Goal: Communication & Community: Answer question/provide support

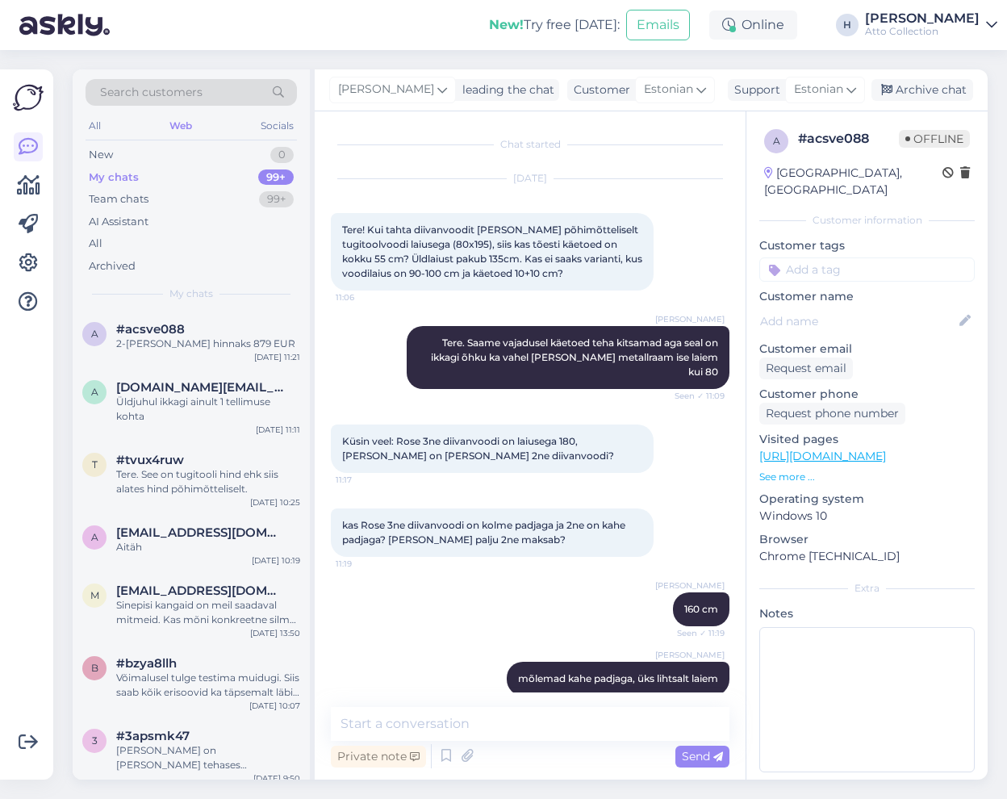
scroll to position [76, 0]
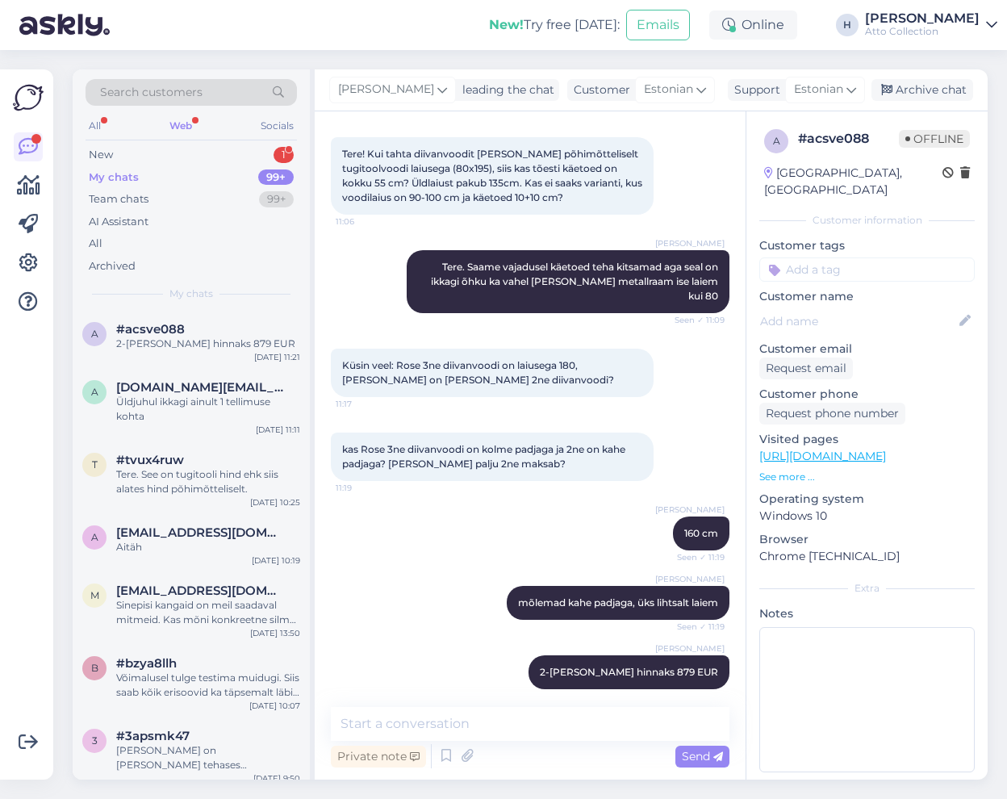
click at [187, 119] on div "Web" at bounding box center [180, 125] width 29 height 21
click at [189, 119] on div "Web" at bounding box center [180, 125] width 29 height 21
click at [101, 154] on div "New" at bounding box center [101, 155] width 24 height 16
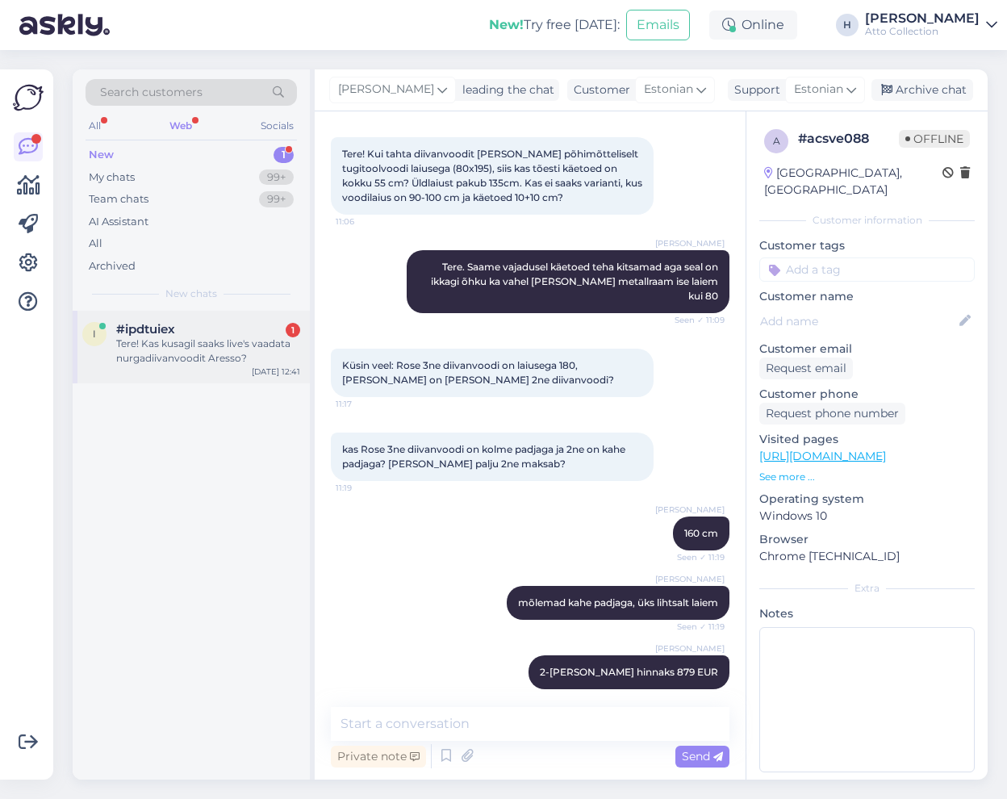
click at [145, 341] on div "Tere! Kas kusagil saaks live's vaadata nurgadiivanvoodit Aresso?" at bounding box center [208, 351] width 184 height 29
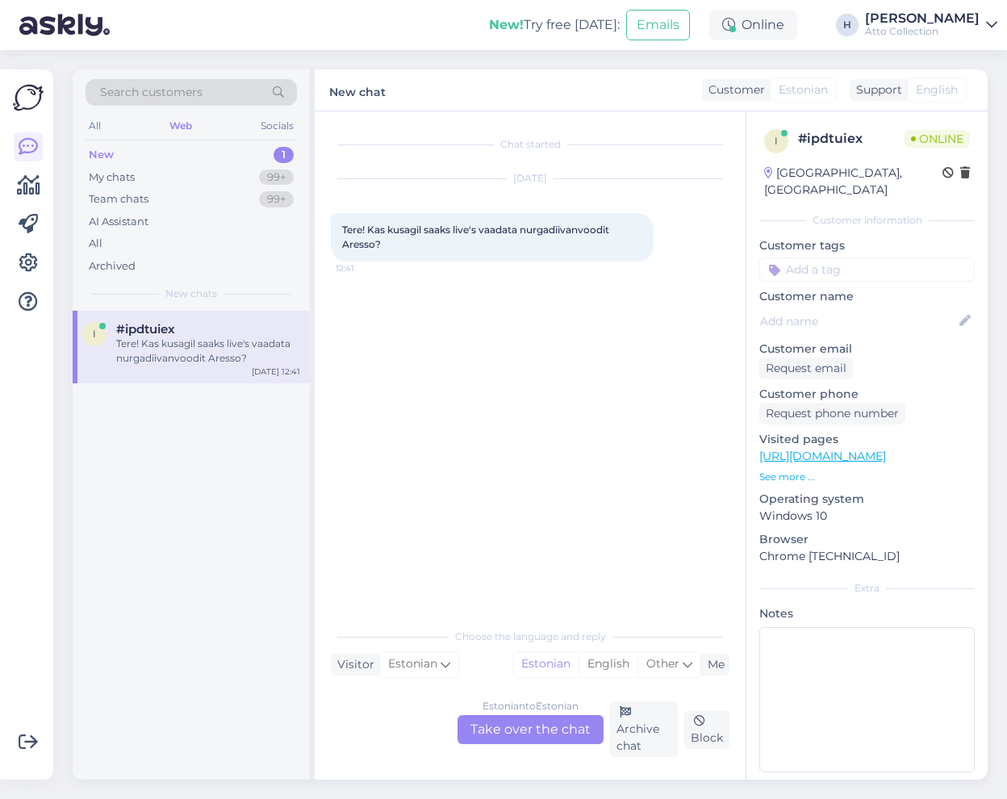
click at [501, 724] on div "Estonian to Estonian Take over the chat" at bounding box center [531, 729] width 146 height 29
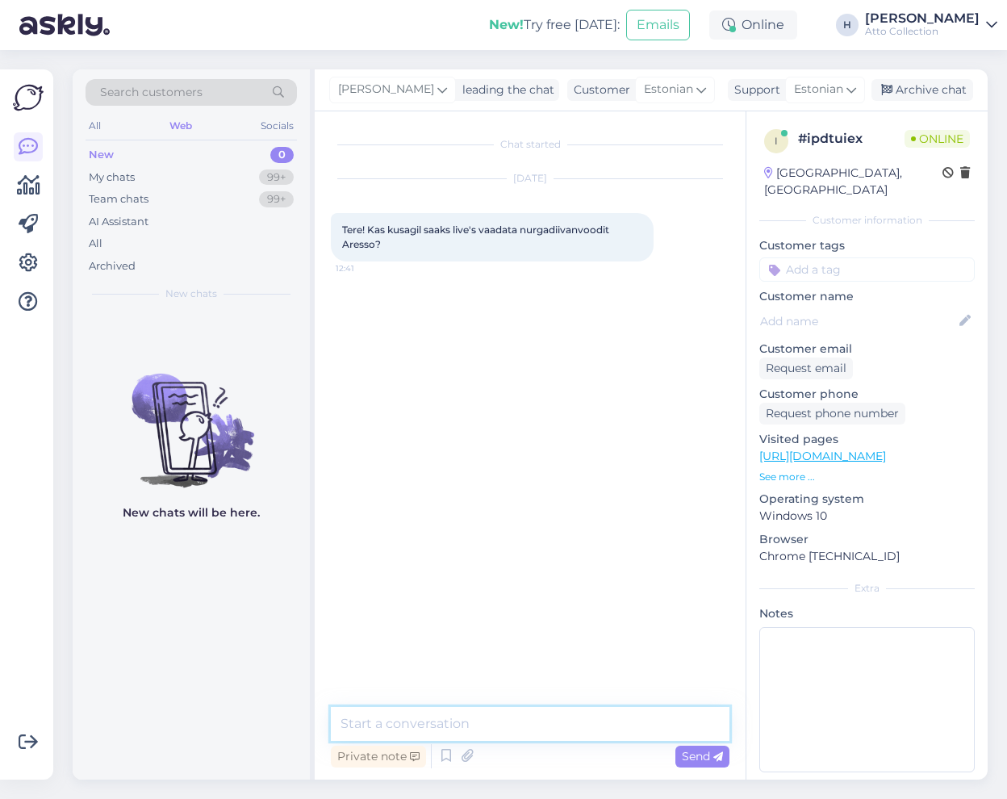
click at [461, 723] on textarea at bounding box center [530, 724] width 399 height 34
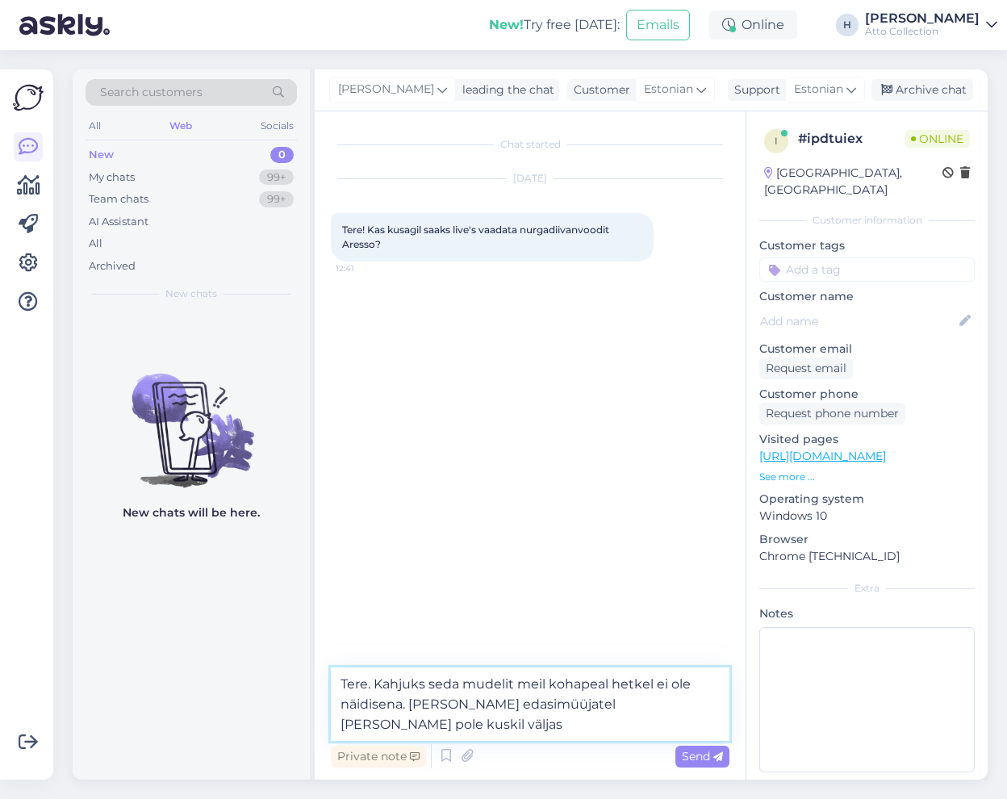
click at [471, 722] on textarea "Tere. Kahjuks seda mudelit meil kohapeal hetkel ei ole näidisena. [PERSON_NAME]…" at bounding box center [530, 703] width 399 height 73
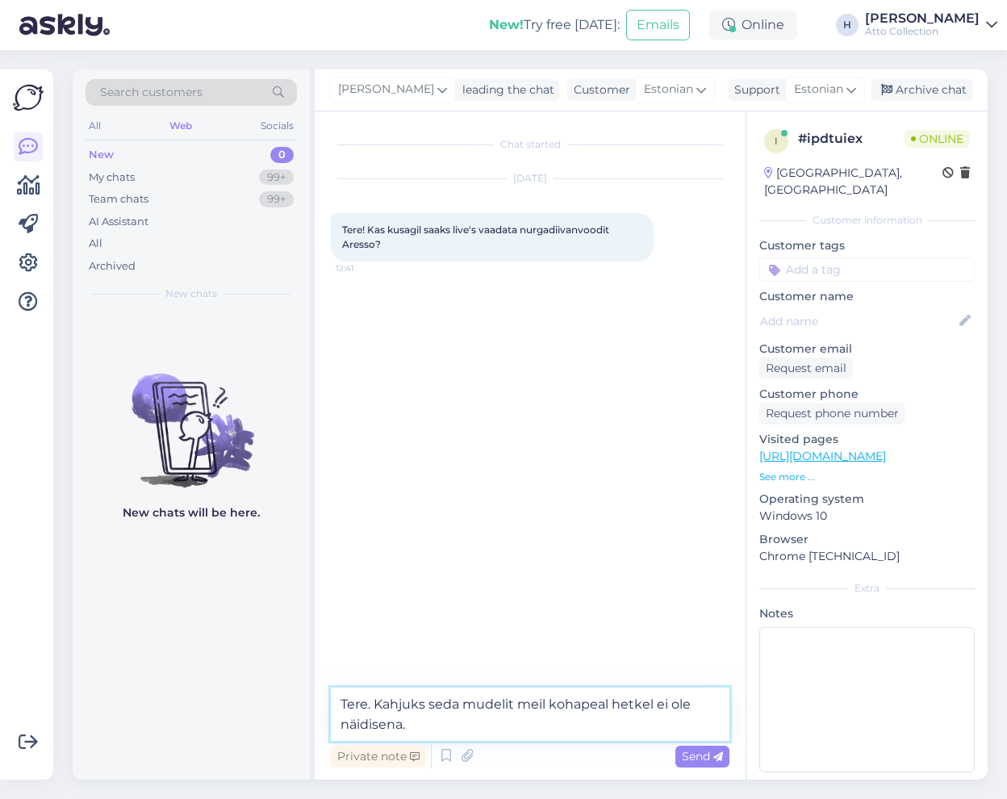
type textarea "Tere. Kahjuks seda mudelit meil kohapeal hetkel ei ole näidisena."
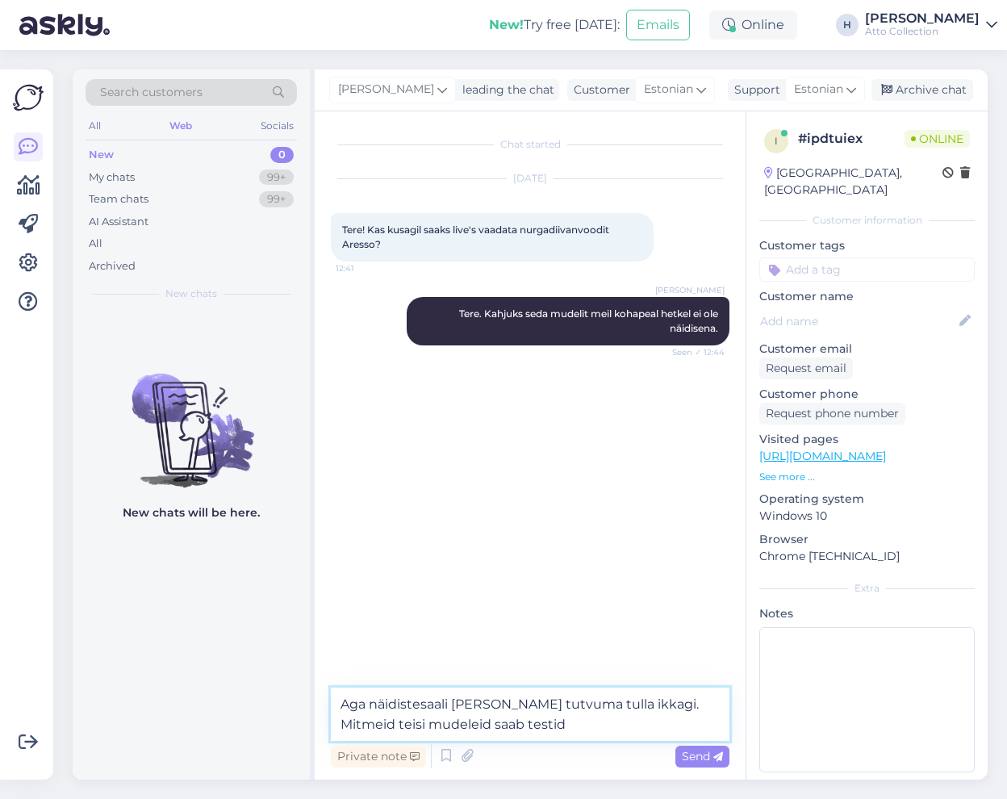
type textarea "Aga näidistesaali [PERSON_NAME] tutvuma tulla ikkagi. Mitmeid teisi mudeleid sa…"
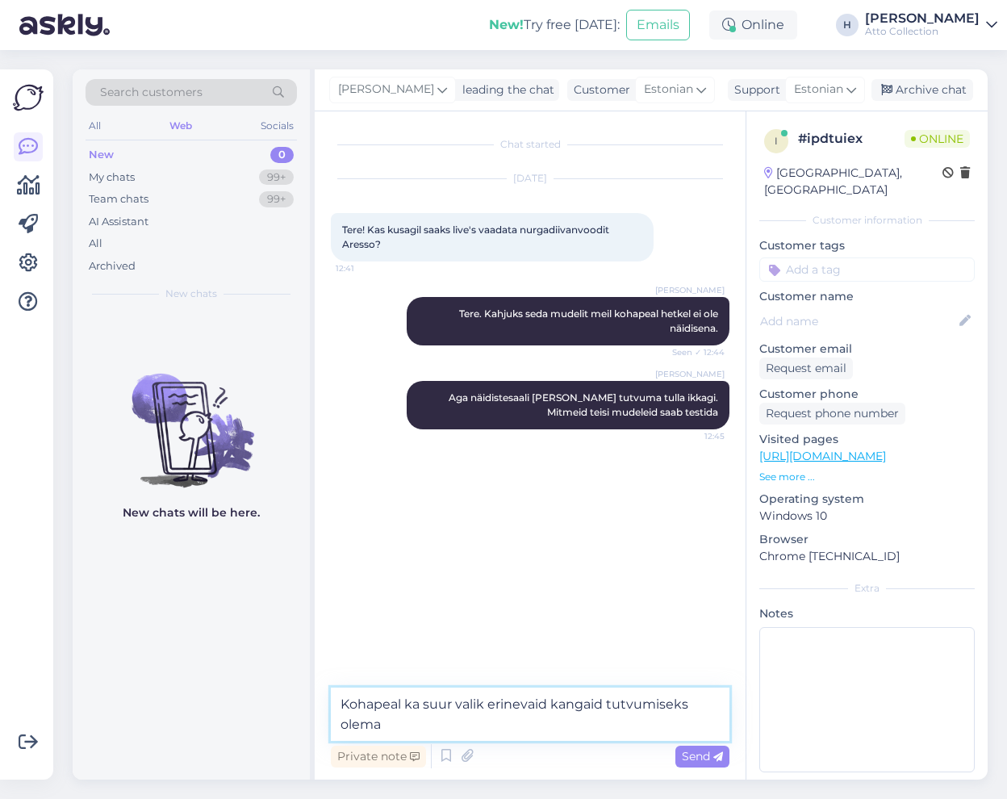
type textarea "Kohapeal ka suur valik erinevaid kangaid tutvumiseks olemas"
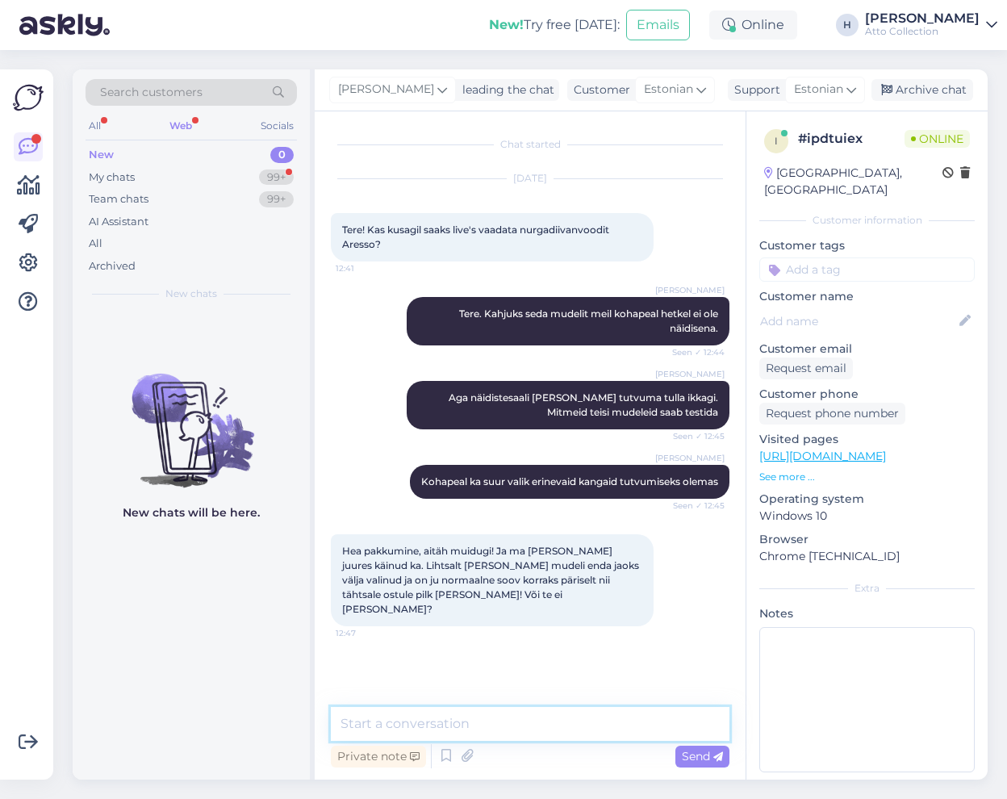
click at [499, 718] on textarea at bounding box center [530, 724] width 399 height 34
click at [673, 722] on textarea "Absoluutselt nõus aga [PERSON_NAME] mudelid ei mahuks" at bounding box center [530, 724] width 399 height 34
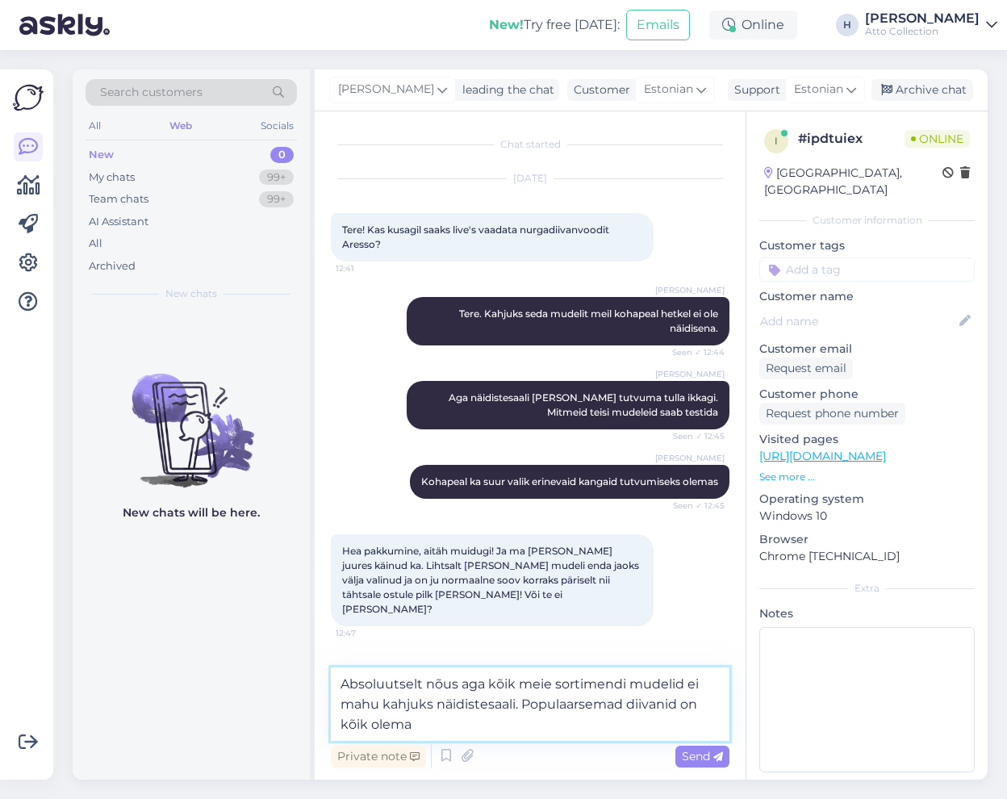
type textarea "Absoluutselt nõus aga kõik meie sortimendi mudelid ei mahu kahjuks näidistesaal…"
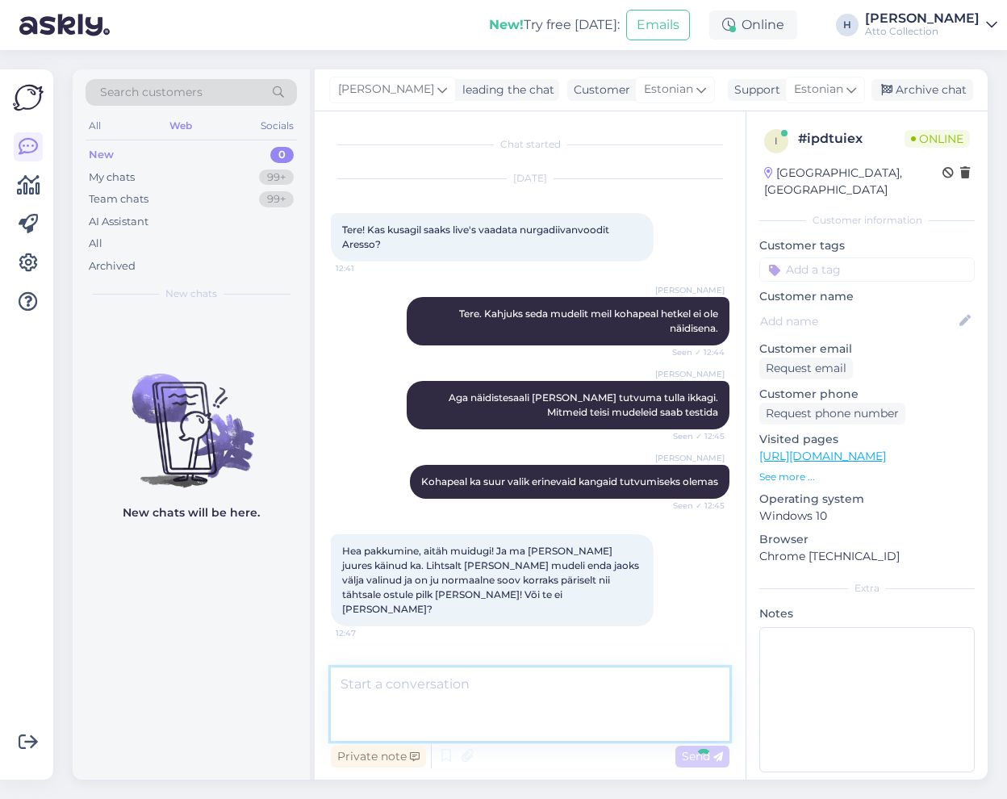
scroll to position [50, 0]
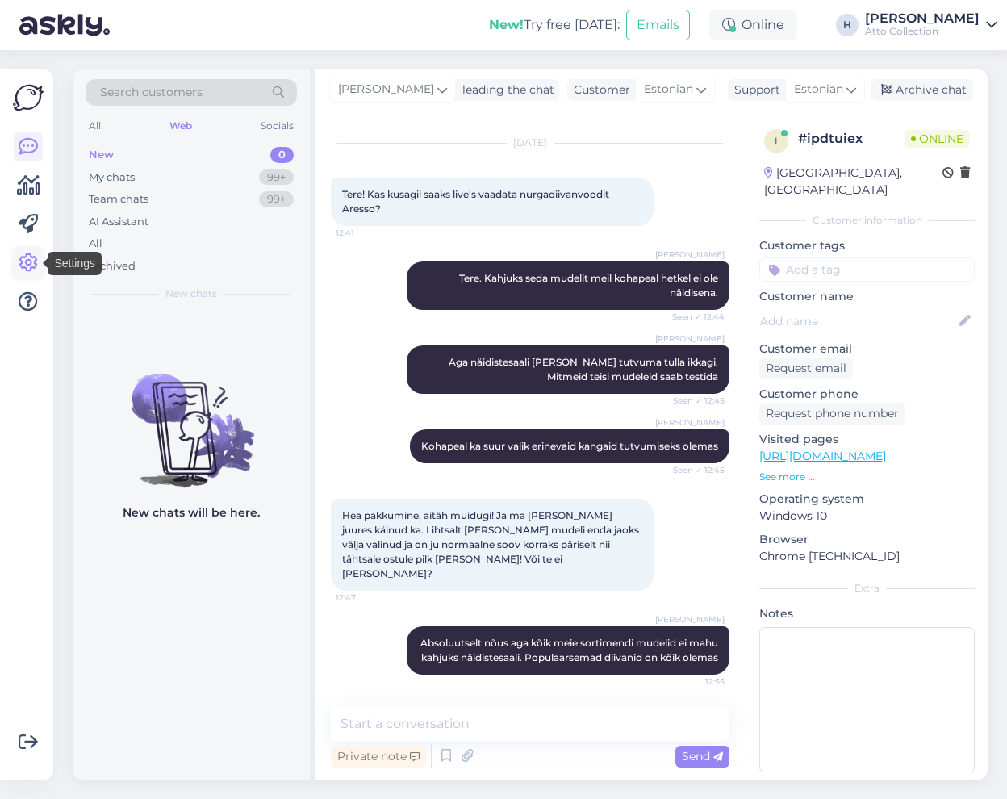
click at [26, 257] on icon at bounding box center [28, 262] width 19 height 19
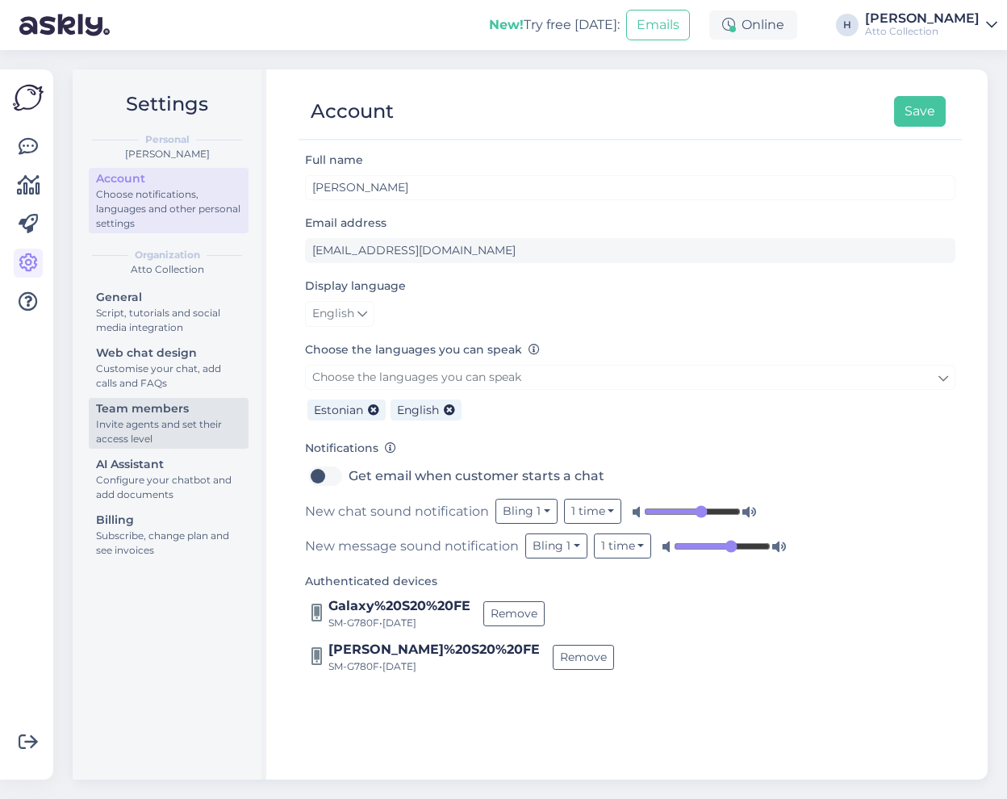
click at [158, 427] on div "Invite agents and set their access level" at bounding box center [168, 431] width 145 height 29
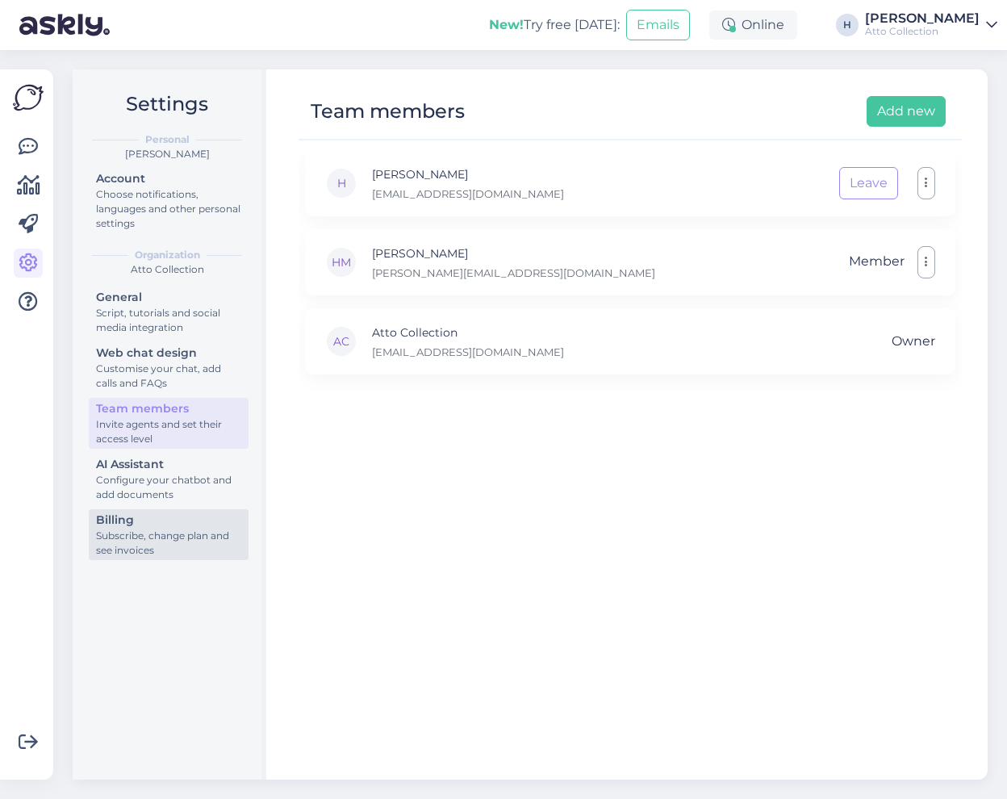
click at [163, 538] on div "Subscribe, change plan and see invoices" at bounding box center [168, 543] width 145 height 29
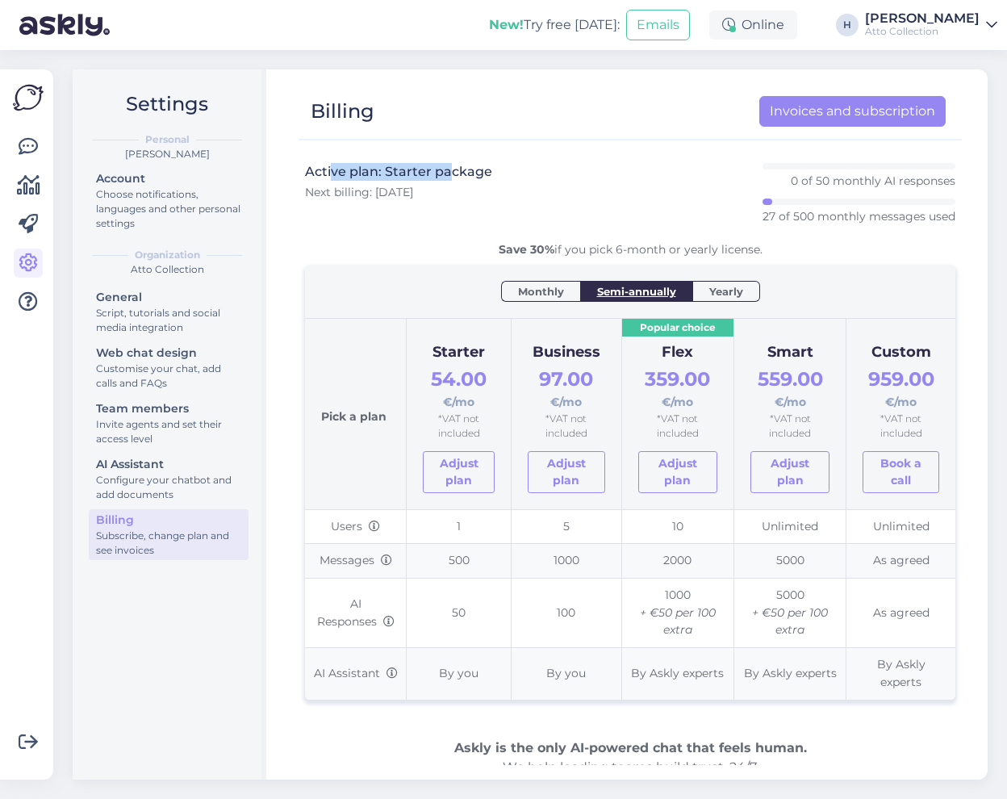
drag, startPoint x: 451, startPoint y: 194, endPoint x: 333, endPoint y: 171, distance: 120.8
click at [333, 171] on div "Active plan: Starter package Next billing: [DATE]" at bounding box center [398, 194] width 187 height 62
click at [320, 193] on span "Next billing: [DATE]" at bounding box center [359, 192] width 108 height 15
click at [23, 143] on icon at bounding box center [28, 146] width 19 height 19
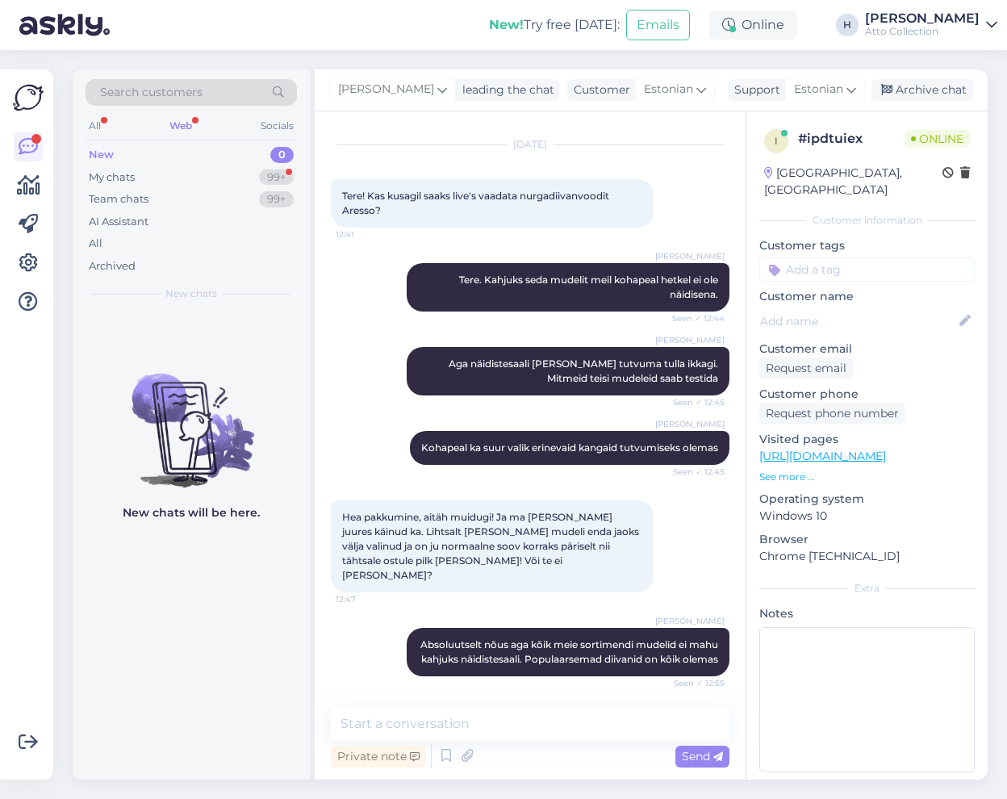
scroll to position [178, 0]
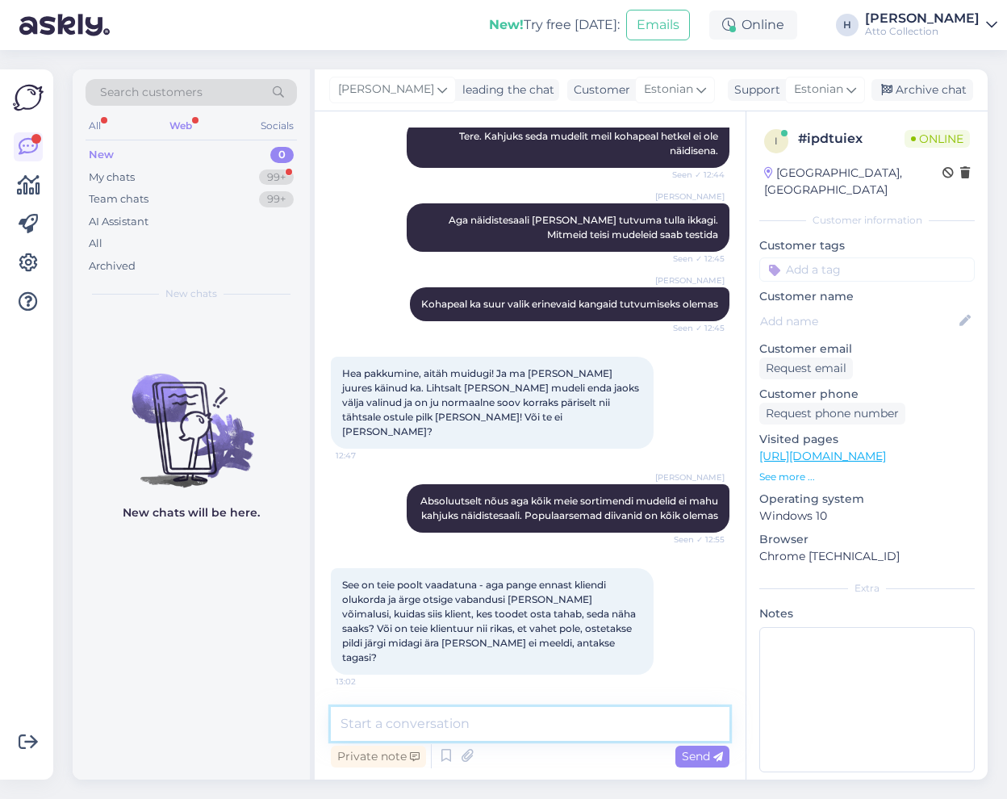
click at [494, 727] on textarea at bounding box center [530, 724] width 399 height 34
click at [471, 725] on textarea at bounding box center [530, 724] width 399 height 34
click at [486, 723] on textarea at bounding box center [530, 724] width 399 height 34
click at [485, 719] on textarea at bounding box center [530, 724] width 399 height 34
click at [503, 726] on textarea at bounding box center [530, 724] width 399 height 34
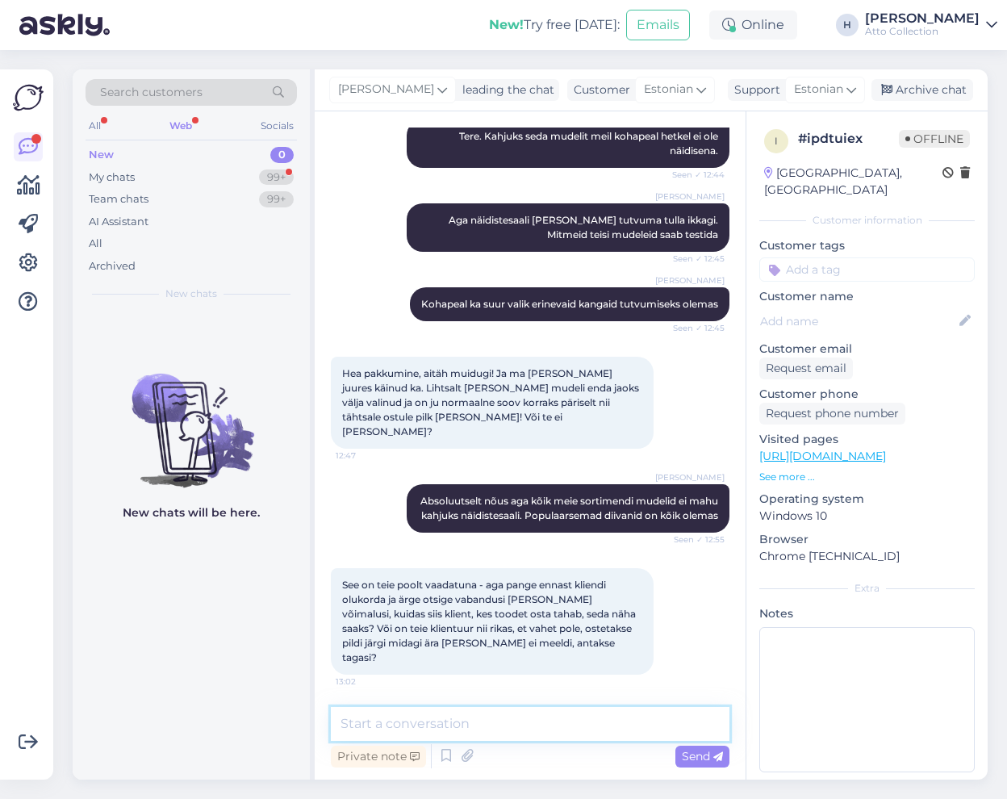
click at [473, 722] on textarea at bounding box center [530, 724] width 399 height 34
click at [112, 154] on div "New" at bounding box center [101, 155] width 25 height 16
click at [146, 174] on div "My chats 99+" at bounding box center [191, 177] width 211 height 23
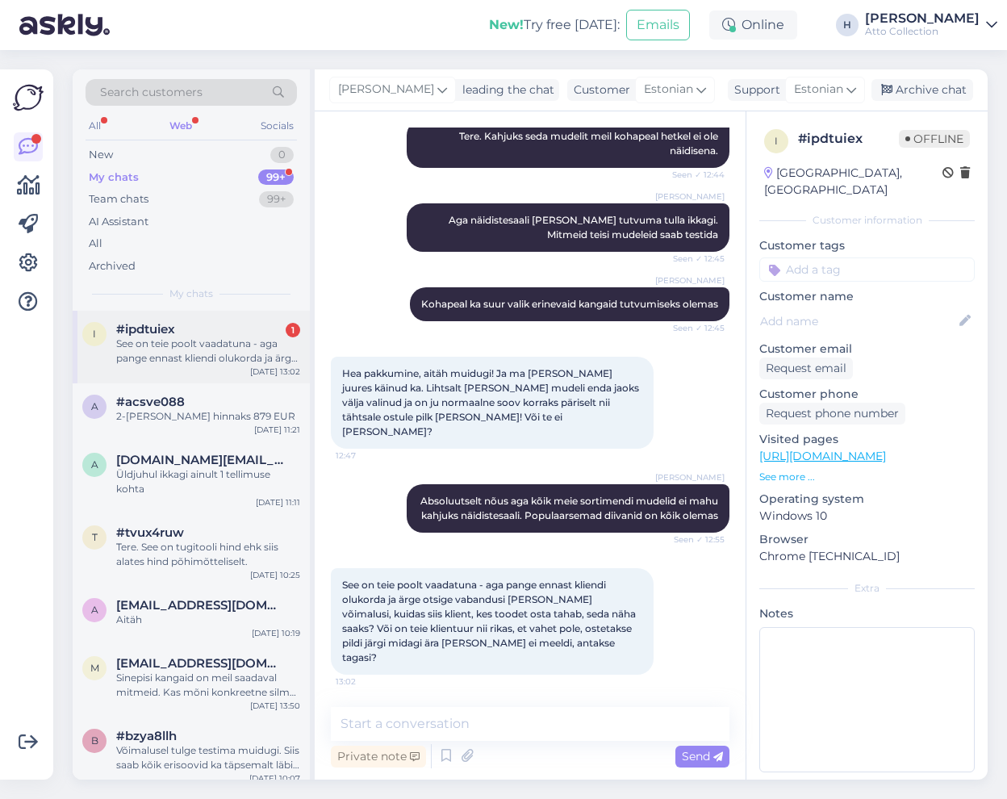
click at [149, 337] on div "See on teie poolt vaadatuna - aga pange ennast kliendi olukorda ja ärge otsige …" at bounding box center [208, 351] width 184 height 29
click at [432, 721] on textarea at bounding box center [530, 724] width 399 height 34
drag, startPoint x: 440, startPoint y: 406, endPoint x: 596, endPoint y: 441, distance: 160.4
click at [592, 431] on div "Hea pakkumine, aitäh muidugi! Ja ma [PERSON_NAME] juures käinud ka. Lihtsalt [P…" at bounding box center [492, 403] width 323 height 92
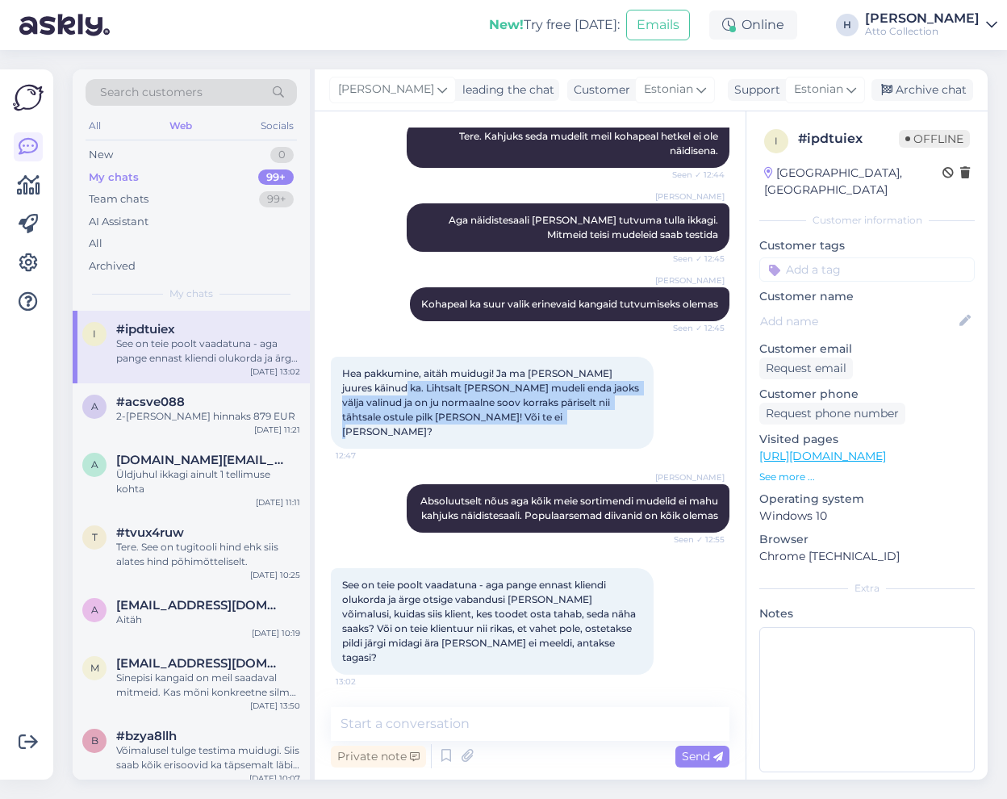
click at [517, 434] on div "Hea pakkumine, aitäh muidugi! Ja ma [PERSON_NAME] juures käinud ka. Lihtsalt [P…" at bounding box center [492, 403] width 323 height 92
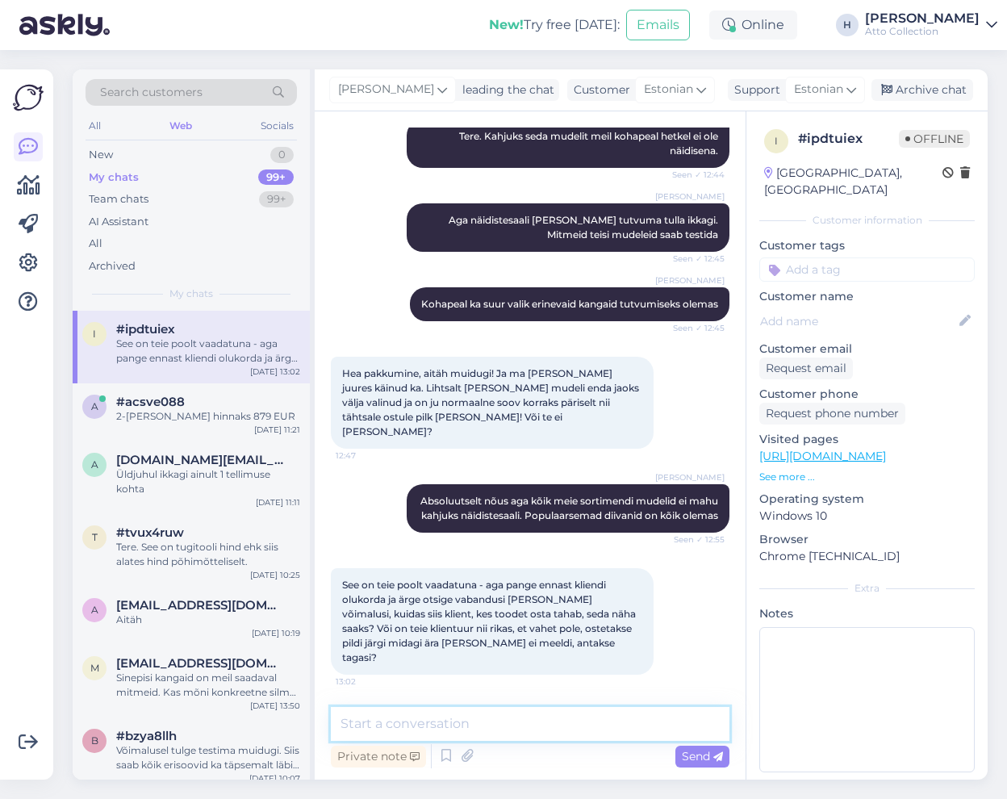
click at [508, 728] on textarea at bounding box center [530, 724] width 399 height 34
click at [496, 722] on textarea at bounding box center [530, 724] width 399 height 34
click at [373, 730] on textarea at bounding box center [530, 724] width 399 height 34
click at [483, 722] on textarea at bounding box center [530, 724] width 399 height 34
click at [518, 729] on textarea at bounding box center [530, 724] width 399 height 34
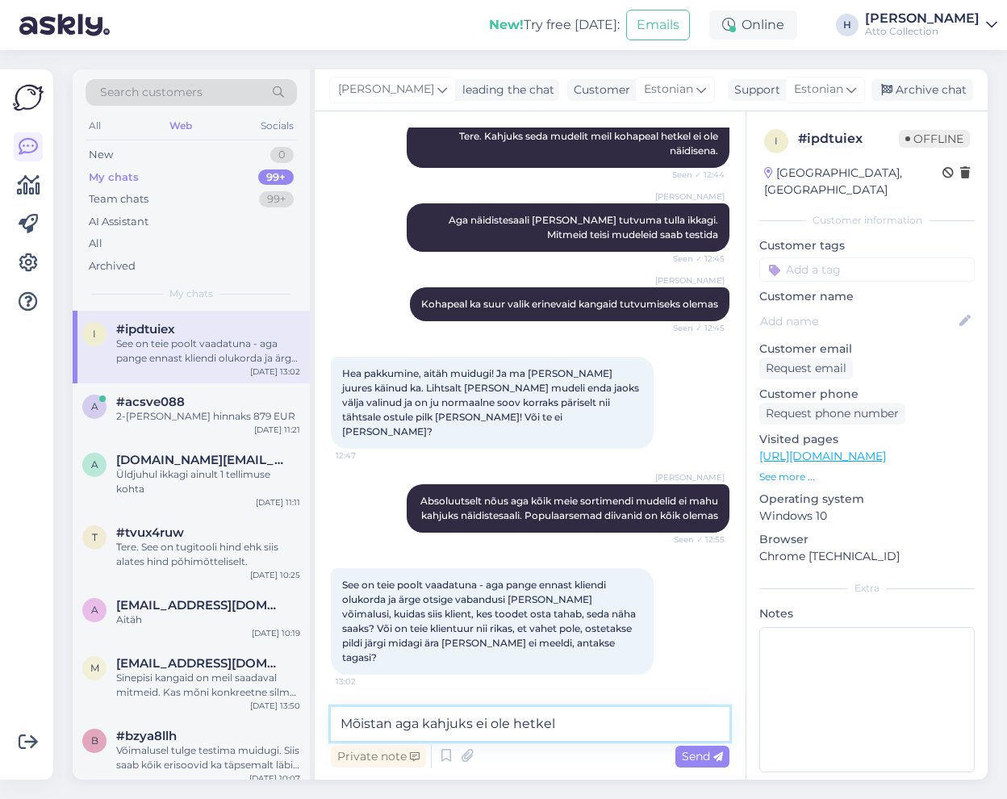
type textarea "Mõistan aga kahjuks ei ole hetkel"
